Goal: Task Accomplishment & Management: Manage account settings

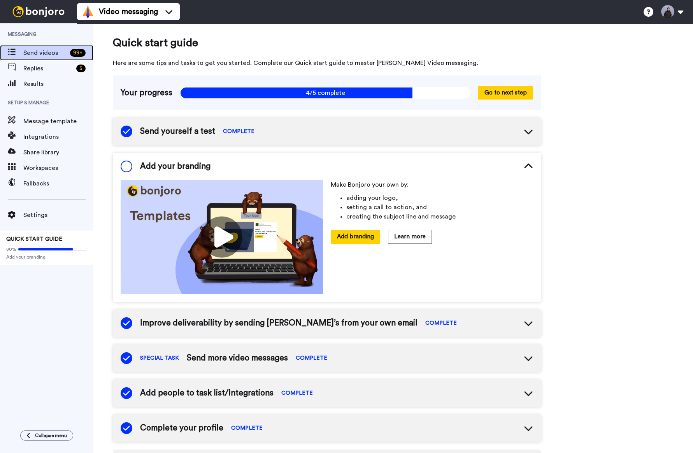
click at [74, 52] on div "99 +" at bounding box center [78, 53] width 16 height 8
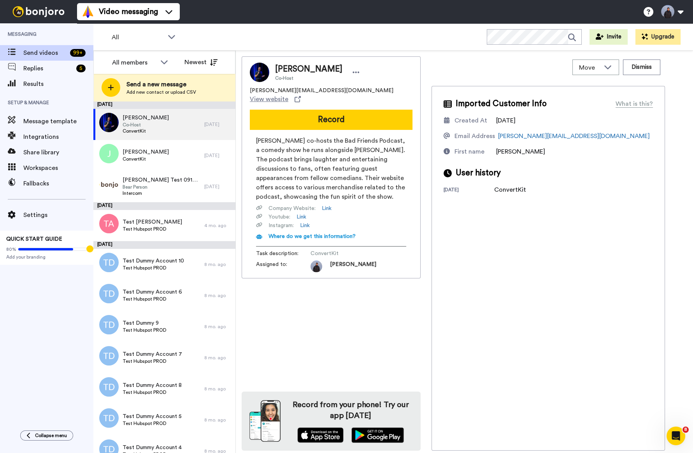
click at [665, 2] on div "Video messaging Switch to Video messaging Testimonials Settings Discover Help &…" at bounding box center [385, 11] width 616 height 23
drag, startPoint x: 673, startPoint y: 12, endPoint x: 657, endPoint y: 23, distance: 18.7
click at [673, 12] on button at bounding box center [672, 11] width 30 height 17
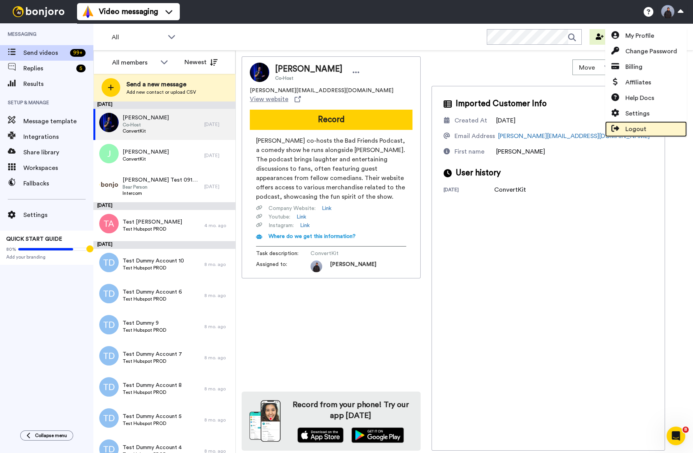
click at [634, 129] on span "Logout" at bounding box center [635, 128] width 21 height 9
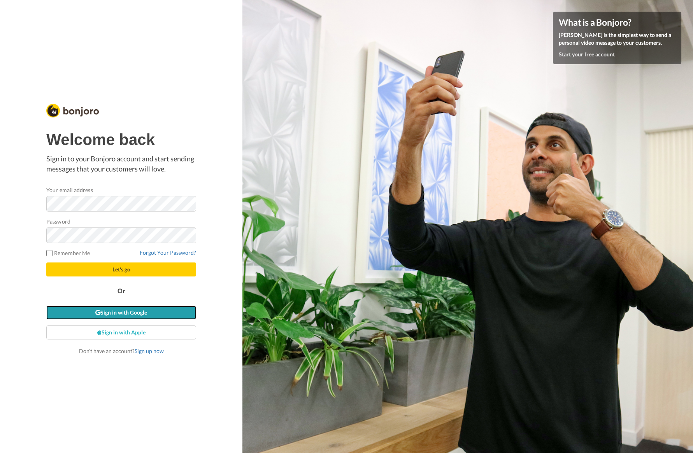
click at [137, 310] on link "Sign in with Google" at bounding box center [121, 313] width 150 height 14
